Goal: Task Accomplishment & Management: Manage account settings

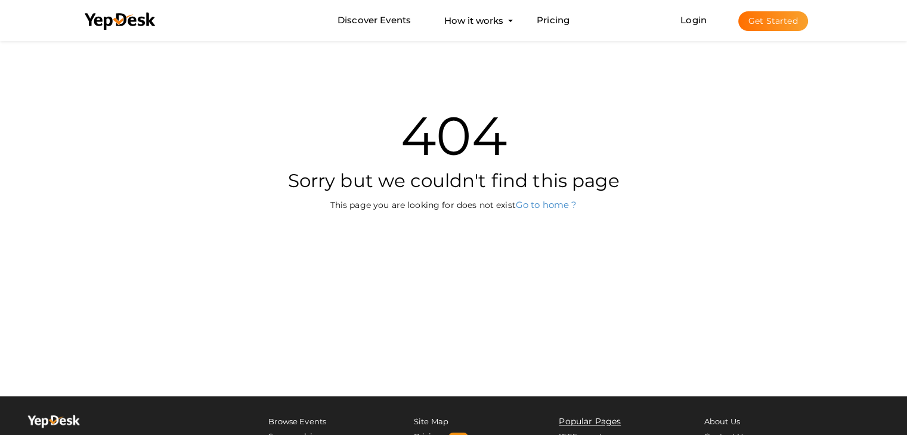
scroll to position [38, 0]
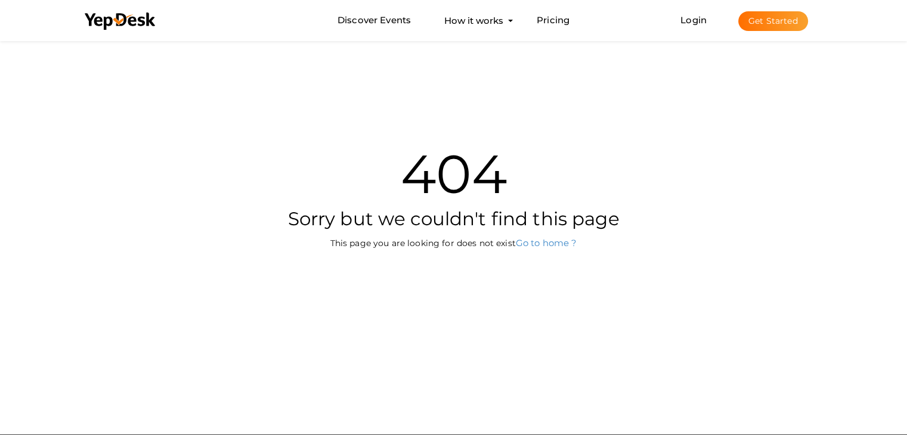
click at [704, 25] on li "Login Get Started Branded mobile event apps YepDesk Meet Powerful Registration …" at bounding box center [744, 20] width 175 height 39
click at [692, 25] on li "Login Get Started Branded mobile event apps YepDesk Meet Powerful Registration …" at bounding box center [744, 20] width 175 height 39
click at [690, 15] on link "Login" at bounding box center [693, 19] width 26 height 11
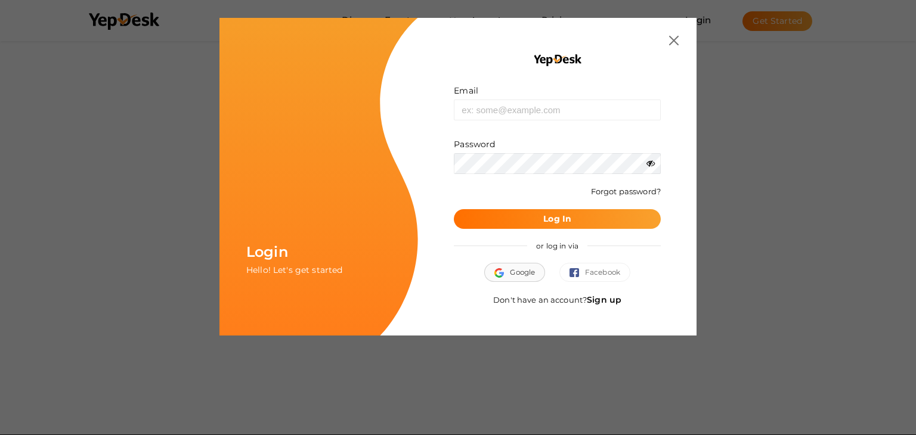
click at [517, 270] on span "Google" at bounding box center [514, 273] width 41 height 12
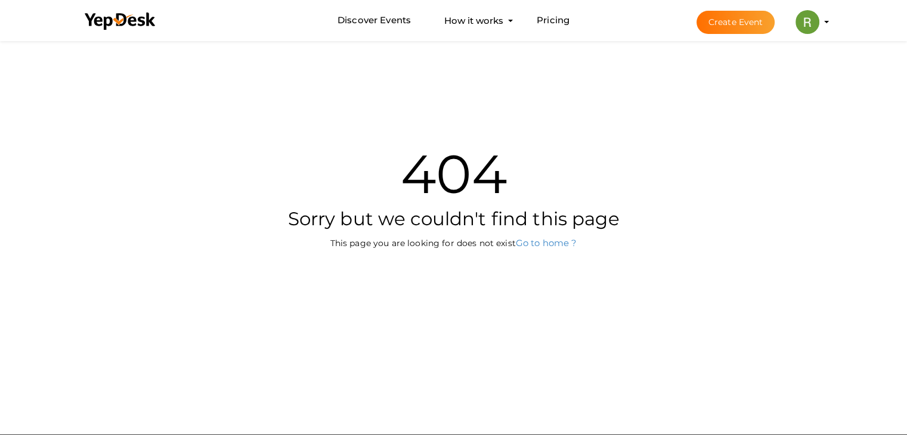
click at [805, 21] on img at bounding box center [808, 22] width 24 height 24
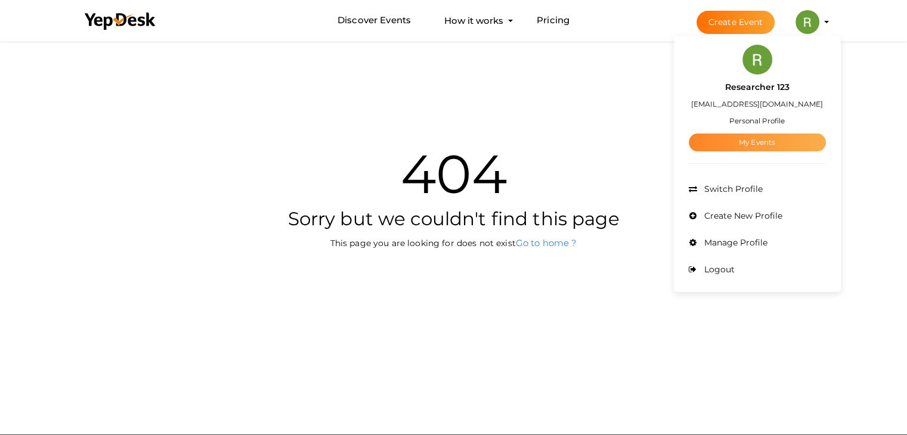
click at [750, 141] on link "My Events" at bounding box center [757, 143] width 137 height 18
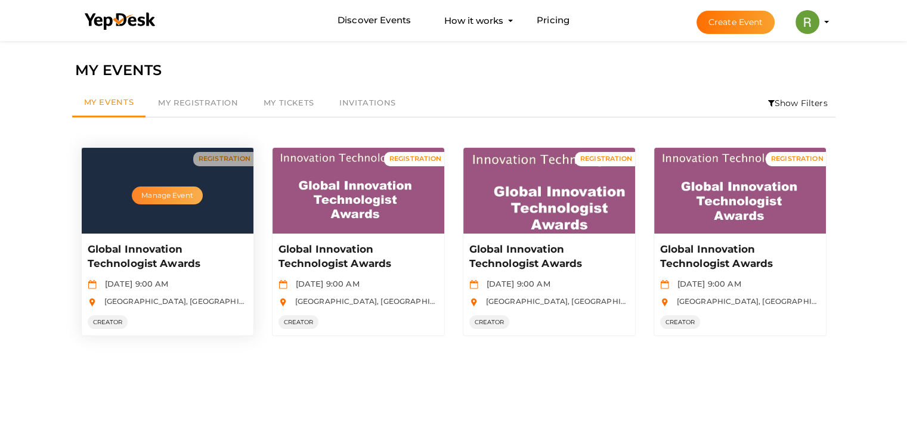
click at [177, 187] on button "Manage Event" at bounding box center [167, 196] width 70 height 18
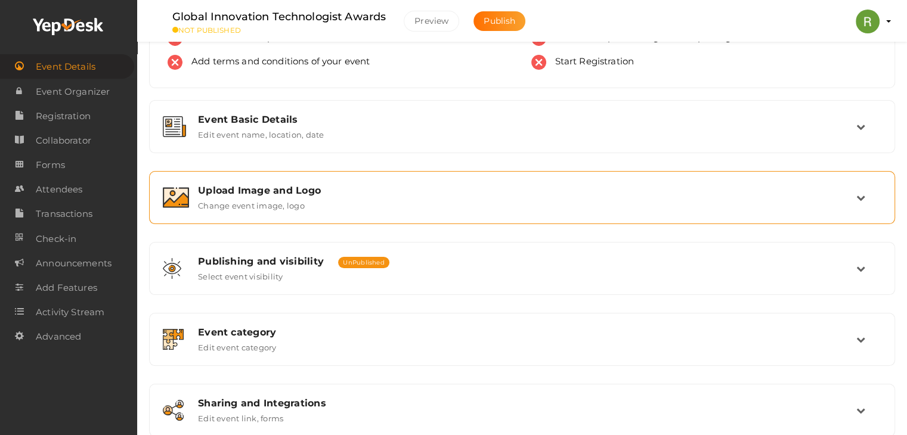
scroll to position [119, 0]
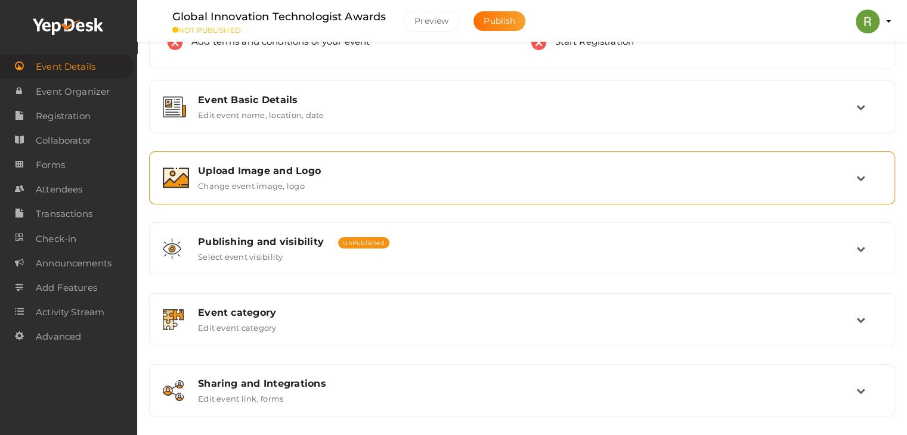
click at [264, 182] on label "Change event image, logo" at bounding box center [251, 184] width 107 height 14
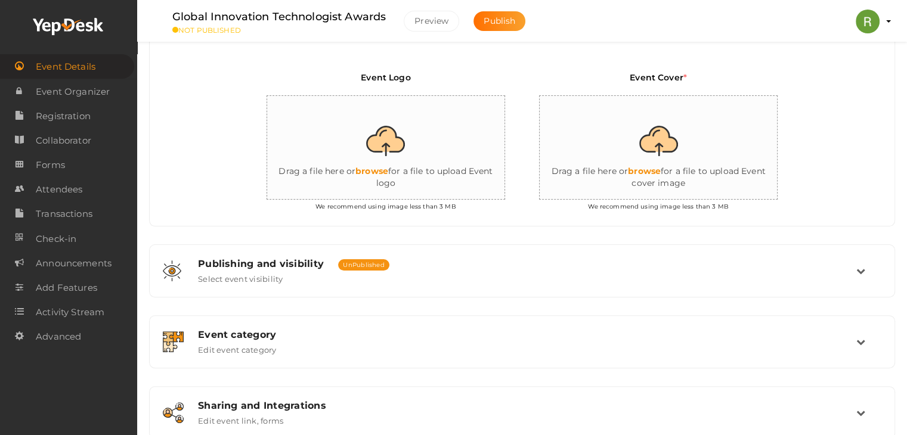
scroll to position [298, 0]
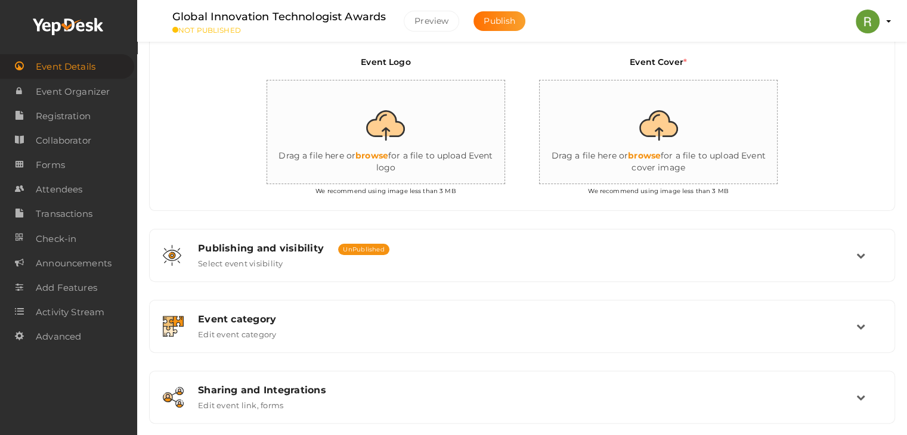
click at [382, 157] on input "file" at bounding box center [386, 133] width 239 height 104
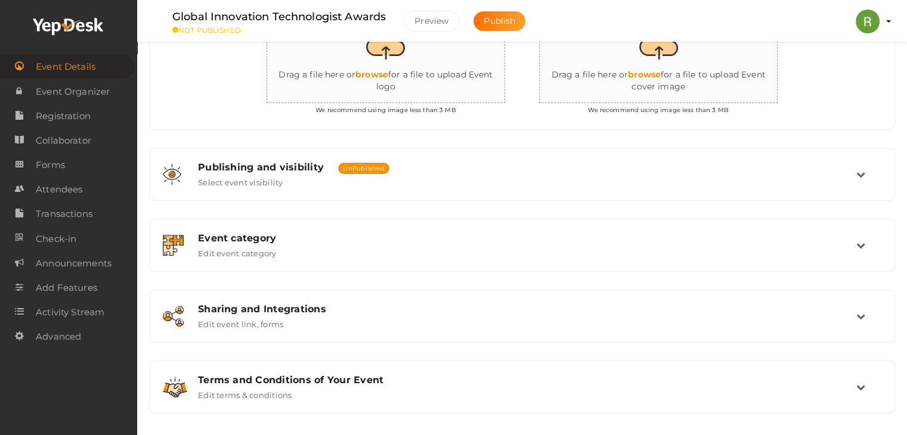
scroll to position [385, 0]
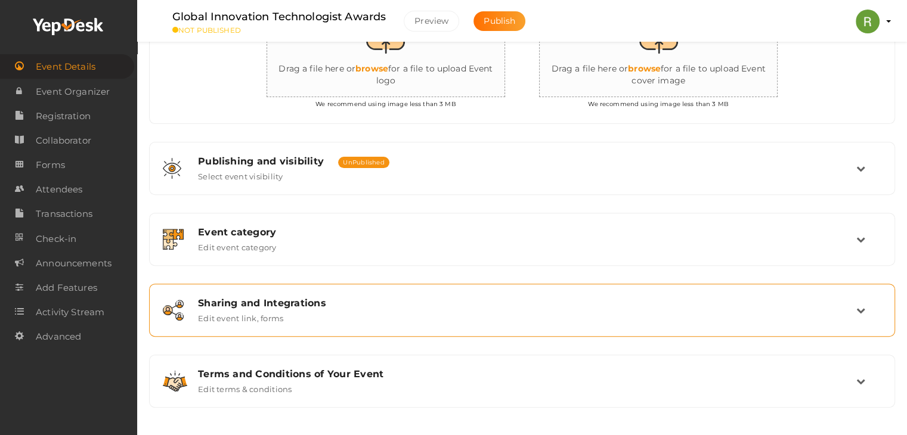
click at [271, 320] on label "Edit event link, forms" at bounding box center [240, 316] width 85 height 14
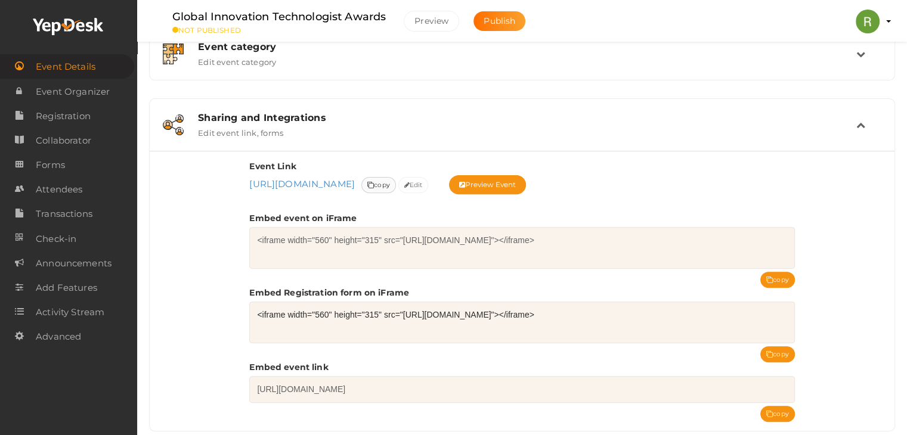
click at [390, 180] on span "copy" at bounding box center [378, 185] width 23 height 13
click at [532, 192] on div "Event Link https://www.yepdesk.com/global-innovation-technologist-awards3 https…" at bounding box center [521, 177] width 545 height 34
click at [344, 178] on link "https://www.yepdesk.com/global-innovation-technologist-awards3" at bounding box center [302, 183] width 106 height 11
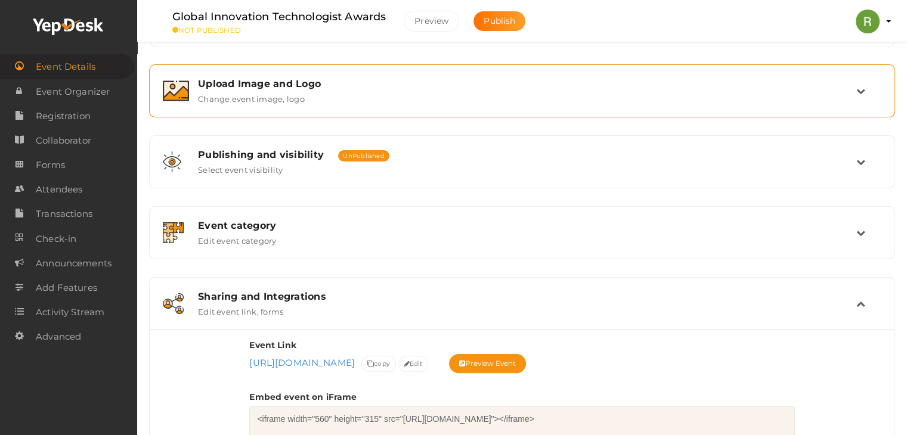
click at [286, 94] on label "Change event image, logo" at bounding box center [251, 96] width 107 height 14
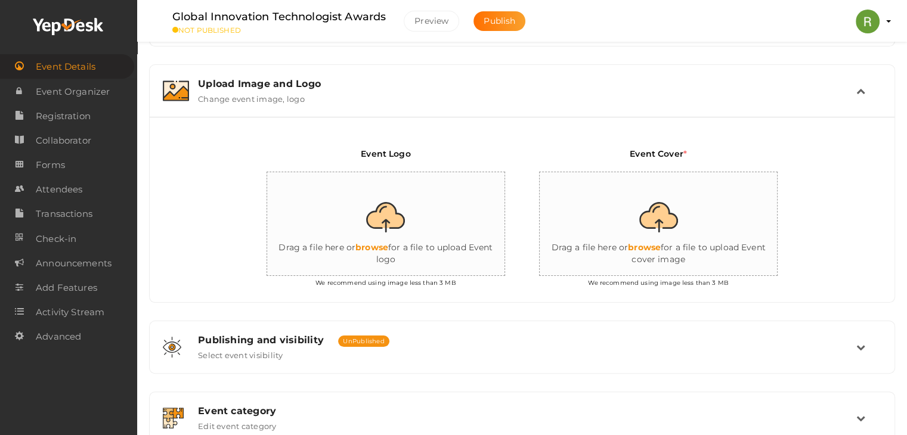
click at [395, 213] on input "file" at bounding box center [386, 224] width 239 height 104
type input "C:\fakepath\My Logo.jpeg"
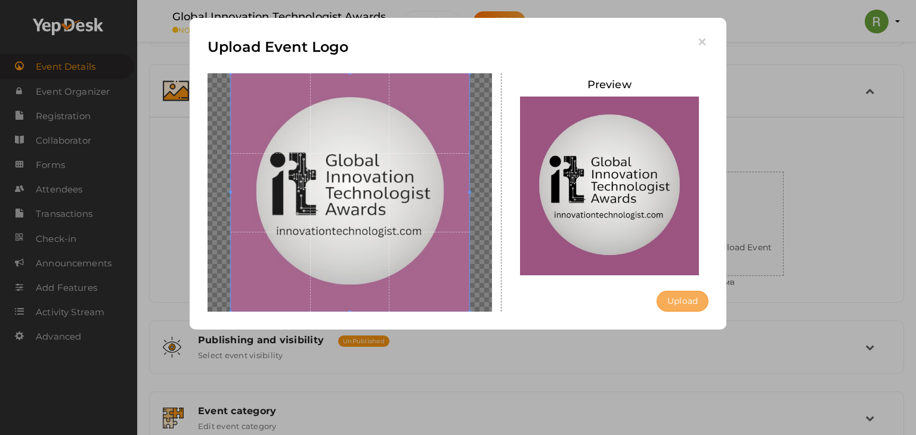
click at [680, 307] on button "Upload" at bounding box center [683, 301] width 52 height 21
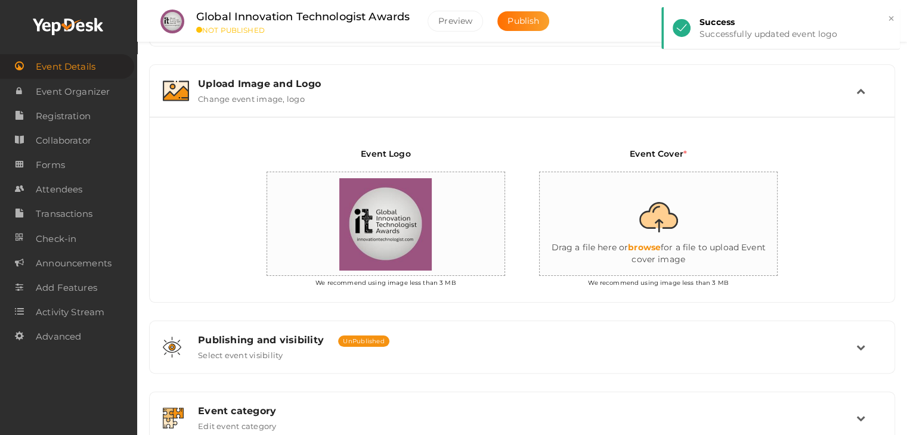
click at [661, 224] on input "file" at bounding box center [659, 224] width 239 height 104
type input "C:\fakepath\My Banner.jpg"
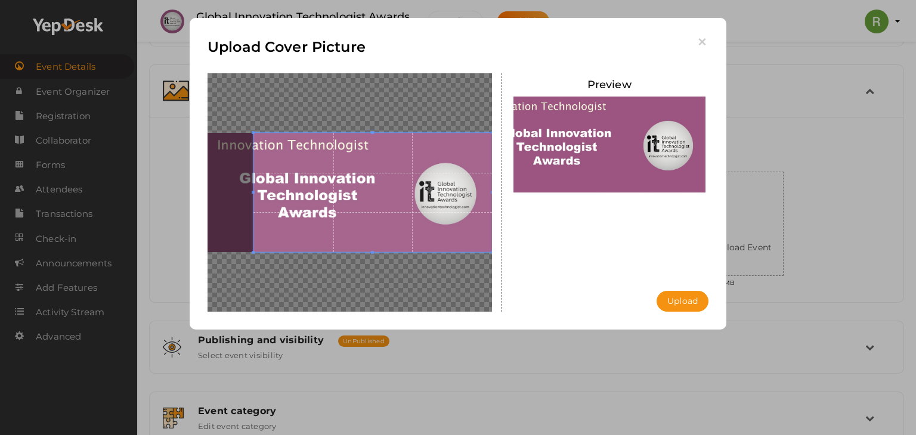
drag, startPoint x: 372, startPoint y: 197, endPoint x: 223, endPoint y: 188, distance: 149.4
click at [253, 188] on span at bounding box center [372, 192] width 239 height 119
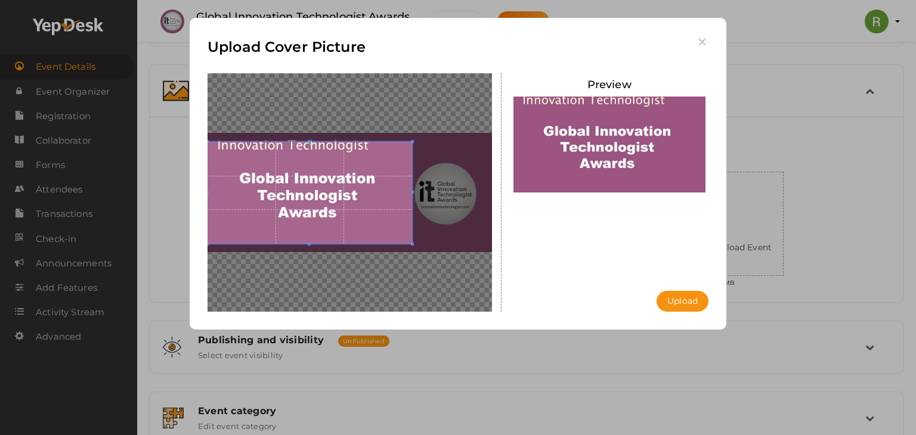
drag, startPoint x: 445, startPoint y: 193, endPoint x: 411, endPoint y: 193, distance: 34.0
click at [411, 193] on span at bounding box center [412, 192] width 3 height 3
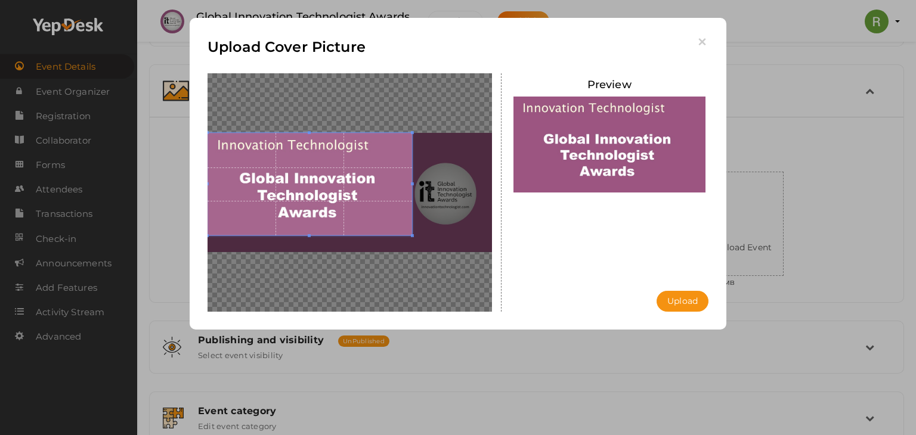
drag, startPoint x: 378, startPoint y: 207, endPoint x: 370, endPoint y: 176, distance: 32.0
click at [370, 176] on span at bounding box center [310, 184] width 205 height 102
click at [683, 297] on button "Upload" at bounding box center [683, 301] width 52 height 21
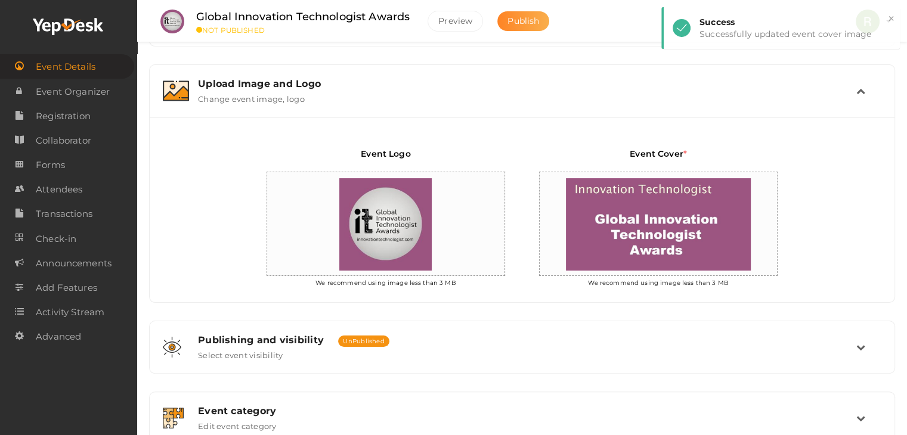
click at [527, 16] on span "Publish" at bounding box center [524, 21] width 32 height 11
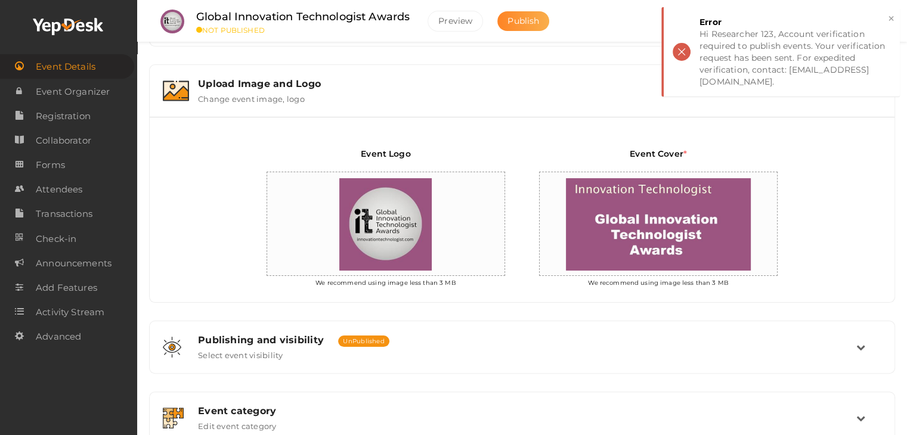
click at [512, 18] on span "Publish" at bounding box center [524, 21] width 32 height 11
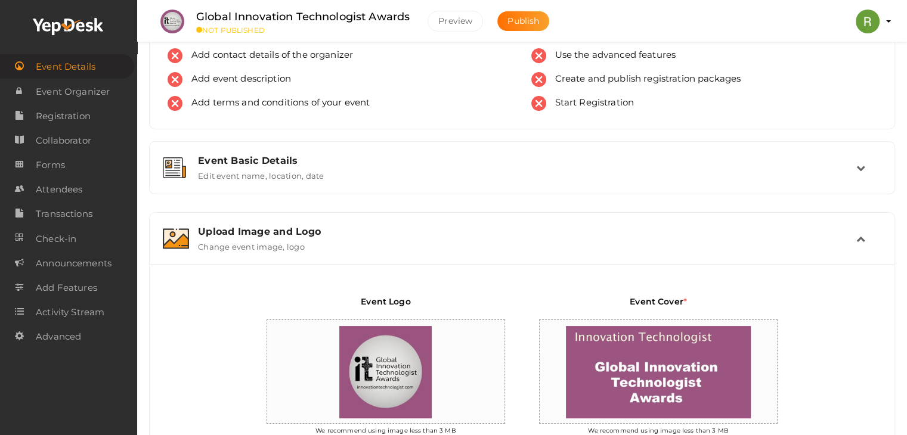
scroll to position [0, 0]
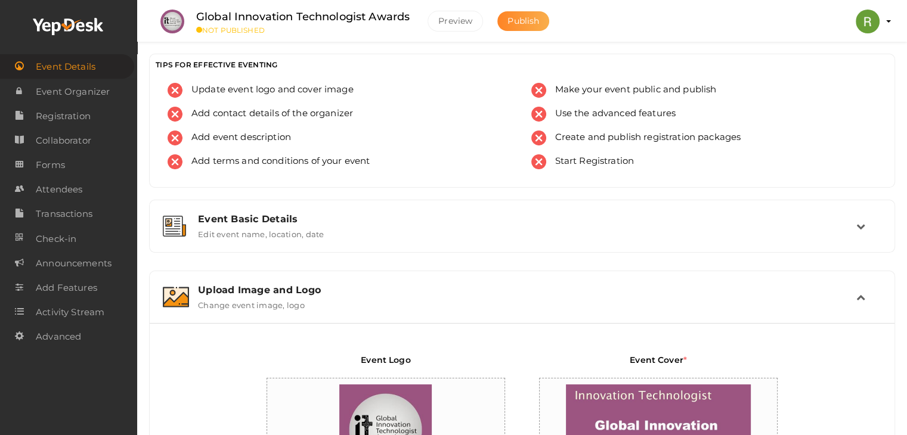
click at [523, 19] on span "Publish" at bounding box center [524, 21] width 32 height 11
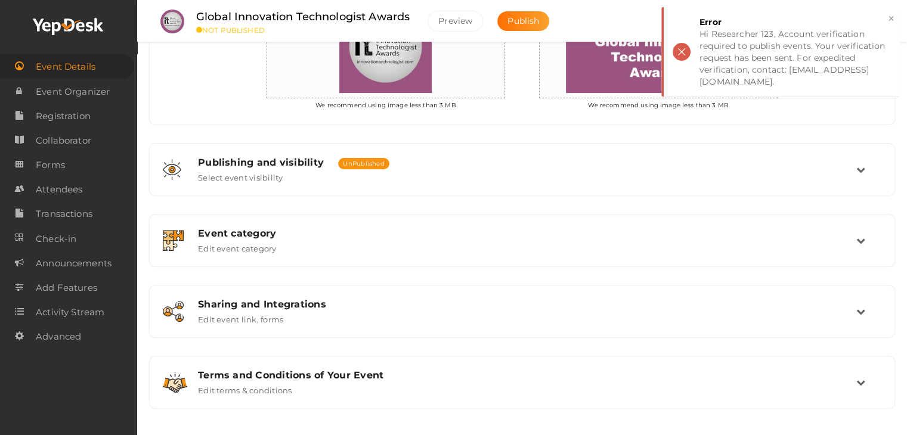
scroll to position [385, 0]
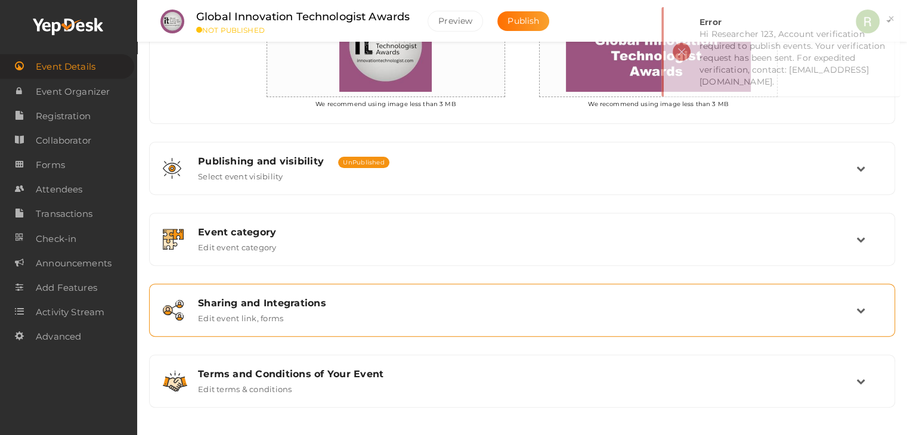
click at [248, 311] on label "Edit event link, forms" at bounding box center [240, 316] width 85 height 14
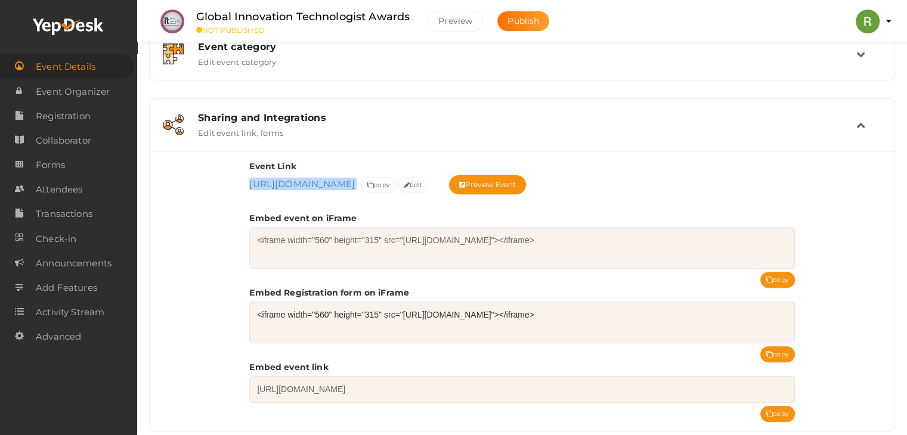
drag, startPoint x: 241, startPoint y: 179, endPoint x: 555, endPoint y: 189, distance: 314.4
click at [555, 189] on div "Event Link https://www.yepdesk.com/global-innovation-technologist-awards3 https…" at bounding box center [522, 291] width 745 height 280
copy span "https://www.yepdesk.com/global-innovation-technologist-awards3"
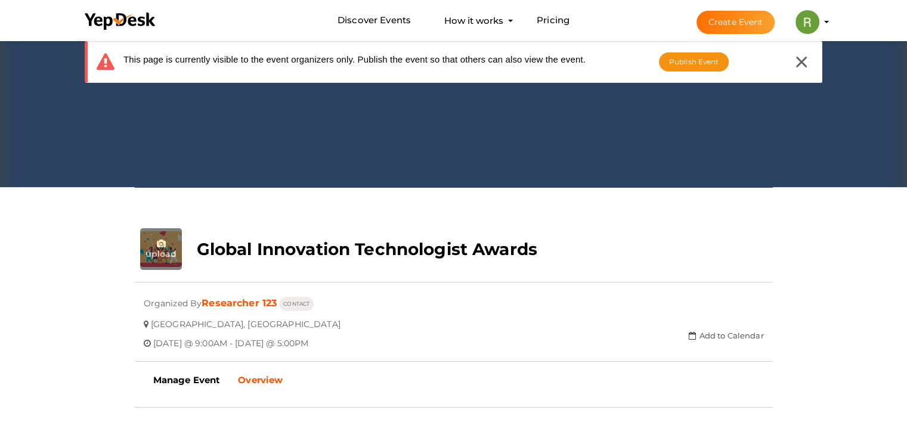
scroll to position [60, 0]
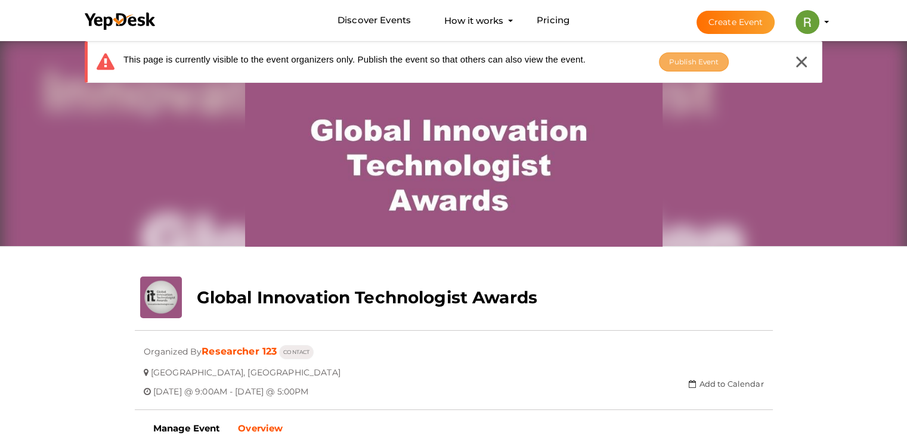
click at [682, 54] on button "Publish Event" at bounding box center [694, 61] width 70 height 19
click at [696, 54] on button "Publish Event" at bounding box center [694, 61] width 70 height 19
click at [711, 58] on span "Publish Event" at bounding box center [694, 61] width 50 height 9
click at [710, 58] on span "Publish Event" at bounding box center [694, 61] width 50 height 9
